Goal: Task Accomplishment & Management: Manage account settings

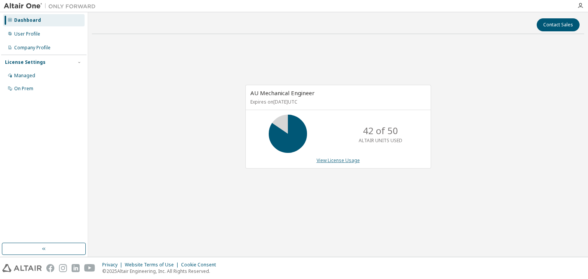
click at [345, 158] on link "View License Usage" at bounding box center [337, 160] width 43 height 7
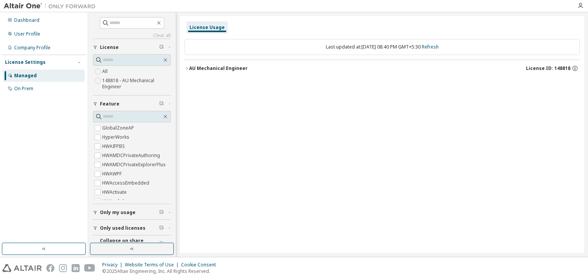
click at [187, 69] on icon "button" at bounding box center [186, 68] width 5 height 5
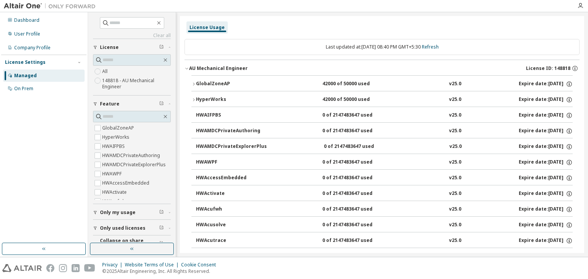
click at [193, 86] on icon "button" at bounding box center [193, 84] width 5 height 5
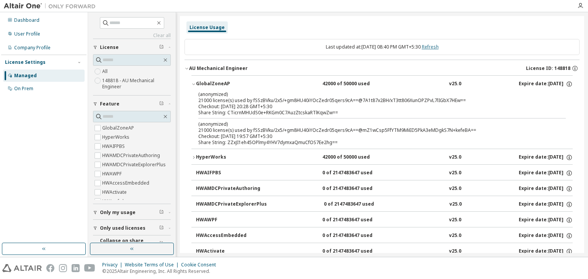
click at [439, 47] on link "Refresh" at bounding box center [430, 47] width 17 height 7
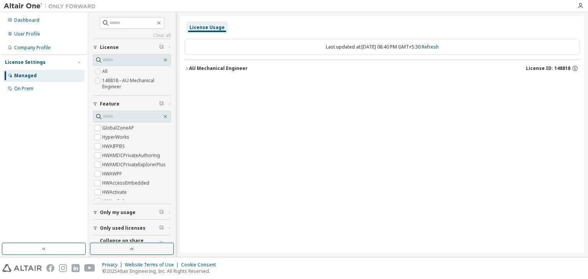
click at [186, 69] on icon "button" at bounding box center [186, 68] width 5 height 5
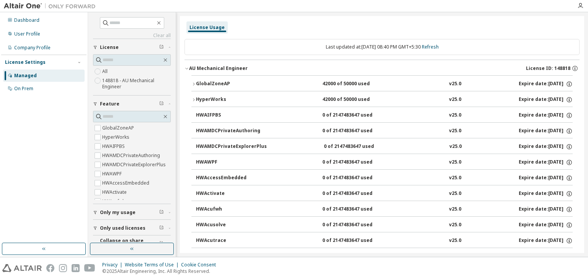
click at [196, 85] on div "GlobalZoneAP" at bounding box center [230, 84] width 69 height 7
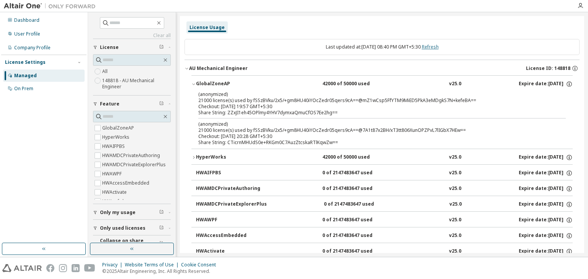
click at [434, 46] on link "Refresh" at bounding box center [430, 47] width 17 height 7
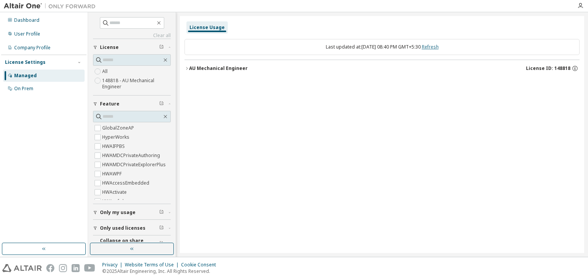
click at [434, 46] on link "Refresh" at bounding box center [430, 47] width 17 height 7
click at [190, 70] on div "AU Mechanical Engineer" at bounding box center [218, 68] width 59 height 6
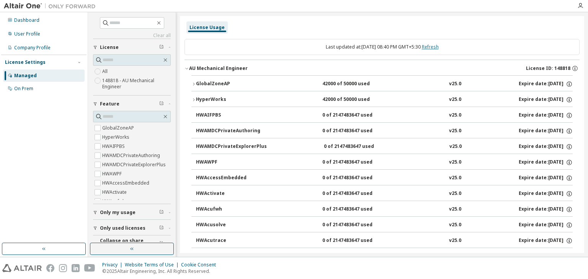
click at [439, 49] on link "Refresh" at bounding box center [430, 47] width 17 height 7
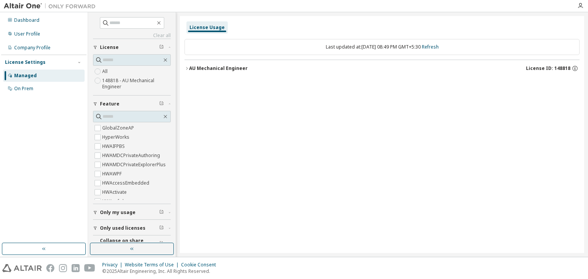
click at [189, 69] on icon "button" at bounding box center [186, 68] width 5 height 5
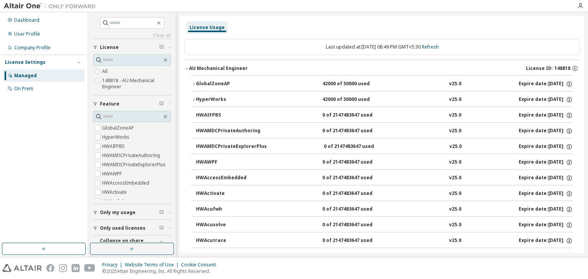
click at [194, 84] on icon "button" at bounding box center [193, 84] width 5 height 5
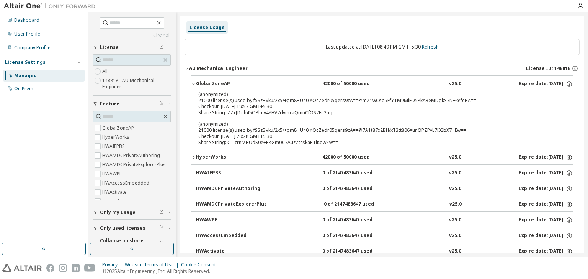
click at [221, 104] on div "Checkout: [DATE] 19:57 GMT+5:30" at bounding box center [372, 107] width 349 height 6
click at [316, 106] on div "Checkout: [DATE] 19:57 GMT+5:30" at bounding box center [372, 107] width 349 height 6
click at [220, 100] on div "(anonymized) 21000 license(s) used by fSSzBVku/2x5/+gm8HU40iYOcZedr05qers9cA==@…" at bounding box center [372, 97] width 349 height 13
click at [213, 95] on p "(anonymized)" at bounding box center [372, 94] width 349 height 7
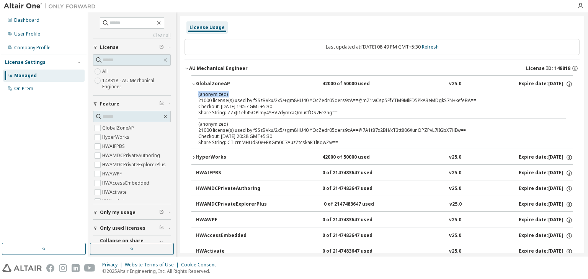
click at [213, 95] on p "(anonymized)" at bounding box center [372, 94] width 349 height 7
click at [215, 130] on div "(anonymized) 21000 license(s) used by fSSzBVku/2x5/+gm8HU40iYOcZedr05qers9cA==@…" at bounding box center [372, 127] width 349 height 13
click at [217, 122] on p "(anonymized)" at bounding box center [372, 124] width 349 height 7
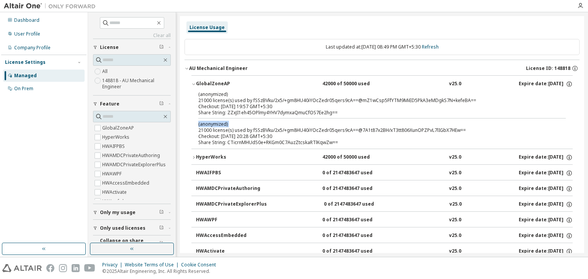
click at [217, 122] on p "(anonymized)" at bounding box center [372, 124] width 349 height 7
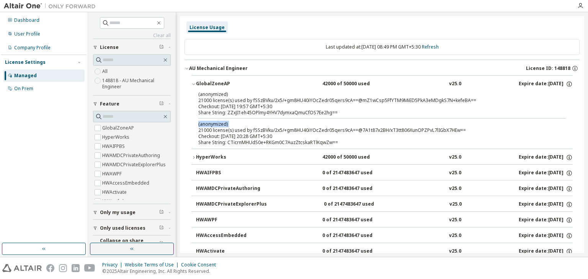
click at [217, 122] on p "(anonymized)" at bounding box center [372, 124] width 349 height 7
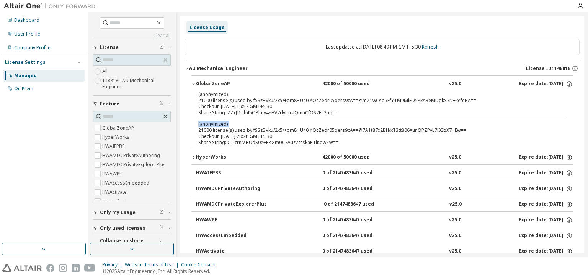
click at [217, 122] on p "(anonymized)" at bounding box center [372, 124] width 349 height 7
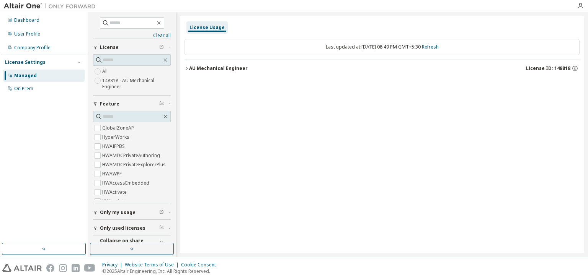
click at [187, 68] on icon "button" at bounding box center [186, 68] width 5 height 5
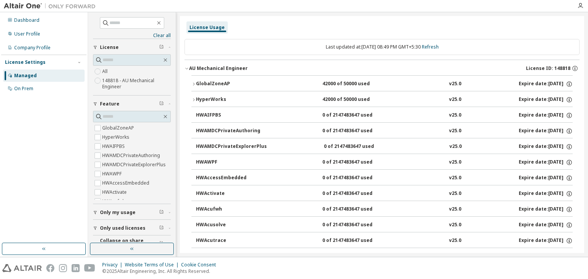
click at [583, 10] on div at bounding box center [579, 5] width 15 height 11
click at [582, 6] on icon "button" at bounding box center [580, 6] width 6 height 6
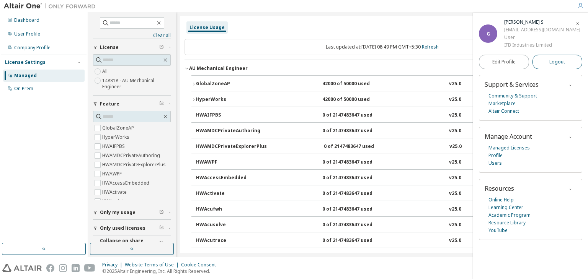
click at [552, 61] on span "Logout" at bounding box center [557, 62] width 16 height 8
